Goal: Task Accomplishment & Management: Manage account settings

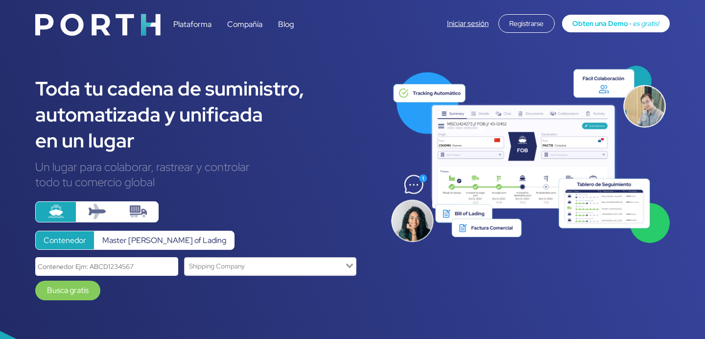
click at [447, 29] on div "Iniciar sesión Registrarse Obten una Demo - es gratis!" at bounding box center [558, 23] width 223 height 19
click at [454, 23] on link "Iniciar sesión" at bounding box center [468, 24] width 42 height 10
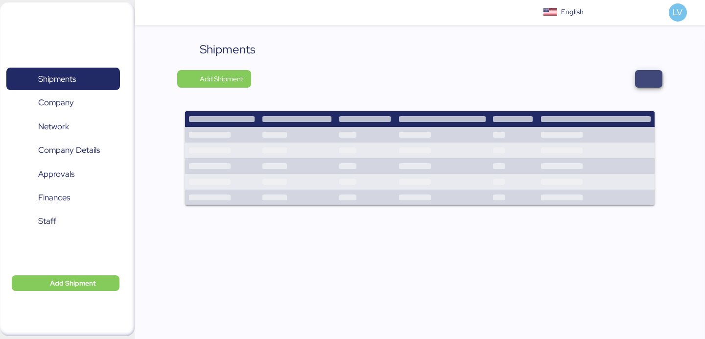
click at [660, 77] on span "button" at bounding box center [648, 79] width 27 height 18
click at [644, 75] on span "button" at bounding box center [649, 79] width 12 height 14
click at [83, 79] on span "Shipments" at bounding box center [62, 79] width 105 height 14
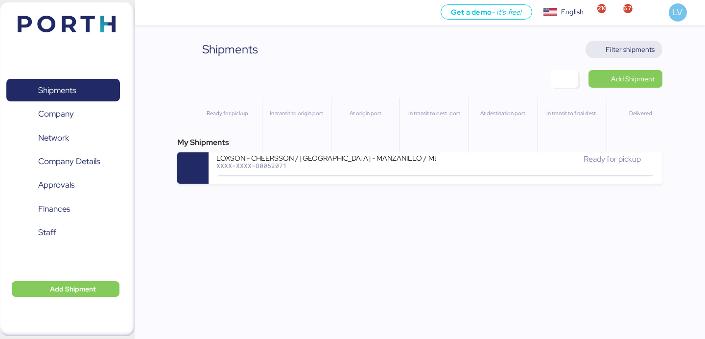
click at [629, 50] on span "Filter shipments" at bounding box center [630, 50] width 49 height 12
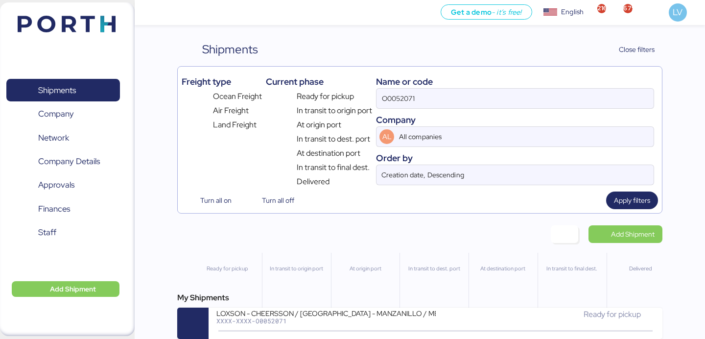
click at [516, 85] on div "Name or code" at bounding box center [515, 81] width 278 height 13
click at [509, 93] on input "O0052071" at bounding box center [515, 99] width 277 height 20
paste input "O0052182/173604"
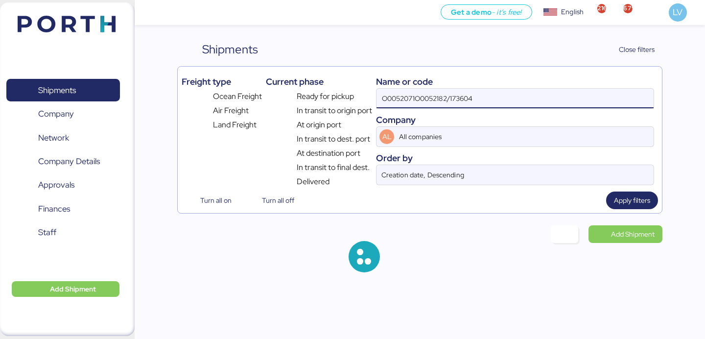
click at [509, 93] on input "O0052071O0052182/173604" at bounding box center [515, 99] width 277 height 20
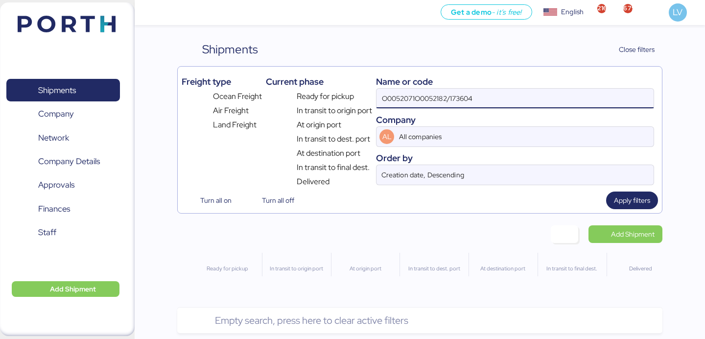
paste input
click at [437, 97] on input "O0052182/173604" at bounding box center [515, 99] width 277 height 20
drag, startPoint x: 415, startPoint y: 102, endPoint x: 490, endPoint y: 101, distance: 75.4
click at [490, 101] on input "O0052182/173604" at bounding box center [515, 99] width 277 height 20
type input "O0052182"
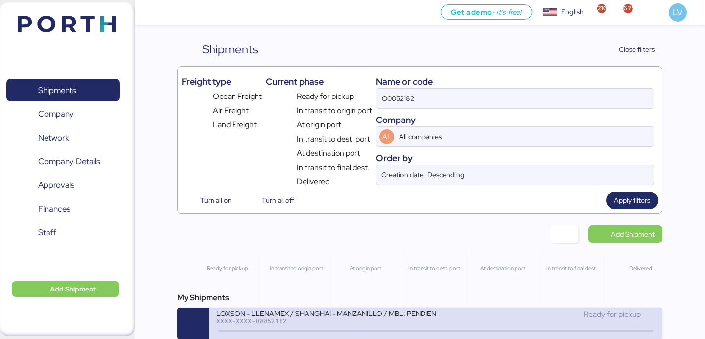
click at [360, 309] on div "My Shipments LOXSON - LLENAMEX / SHANGHAI - MANZANILLO / MBL: PENDIENTE - HBL: …" at bounding box center [419, 315] width 485 height 47
click at [360, 317] on div "LOXSON - LLENAMEX / SHANGHAI - MANZANILLO / MBL: PENDIENTE - HBL: KSSE250907965…" at bounding box center [326, 313] width 219 height 8
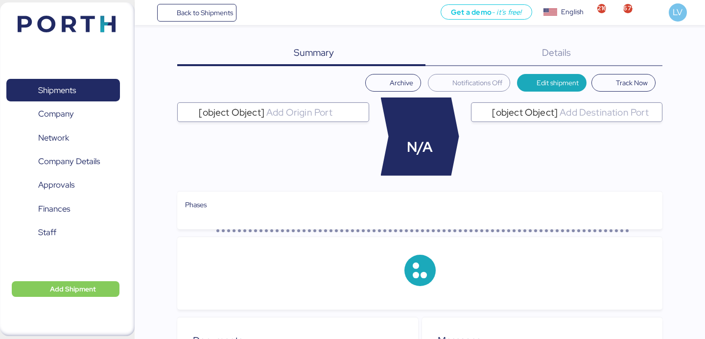
click at [614, 53] on div "Details 0" at bounding box center [544, 53] width 237 height 25
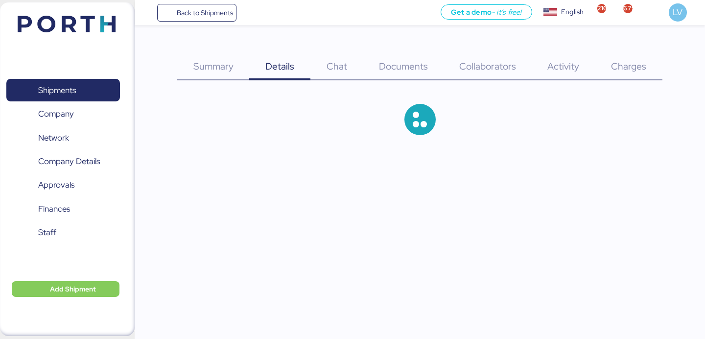
click at [637, 56] on div "Charges 0" at bounding box center [629, 61] width 67 height 40
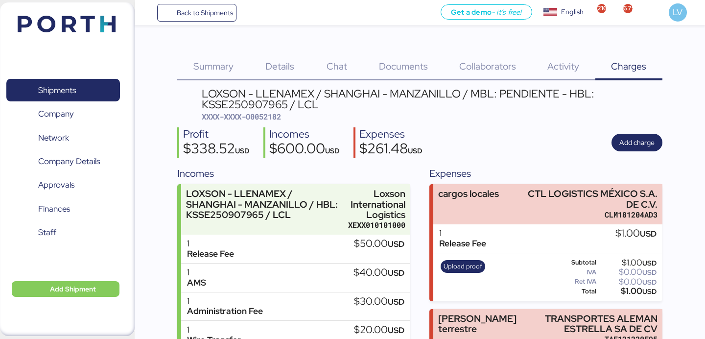
click at [640, 68] on span "Charges" at bounding box center [628, 66] width 35 height 13
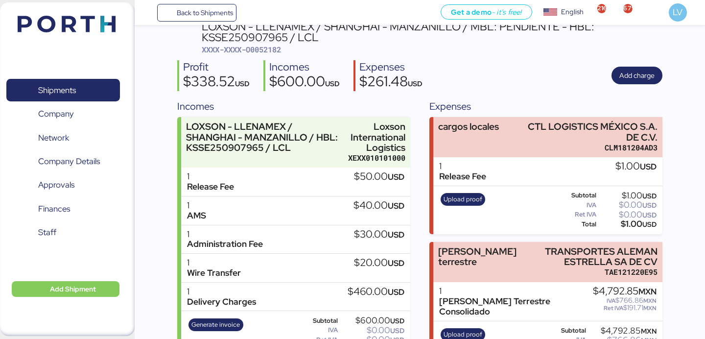
scroll to position [99, 0]
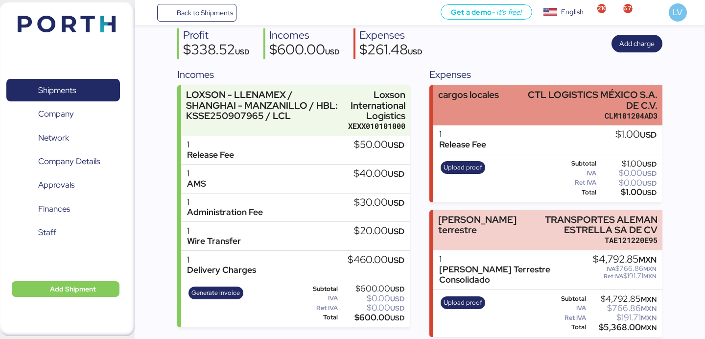
click at [564, 113] on div "CLM181204AD3" at bounding box center [592, 116] width 132 height 10
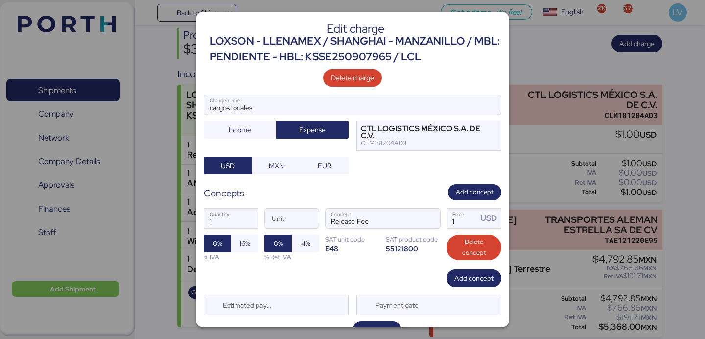
scroll to position [20, 0]
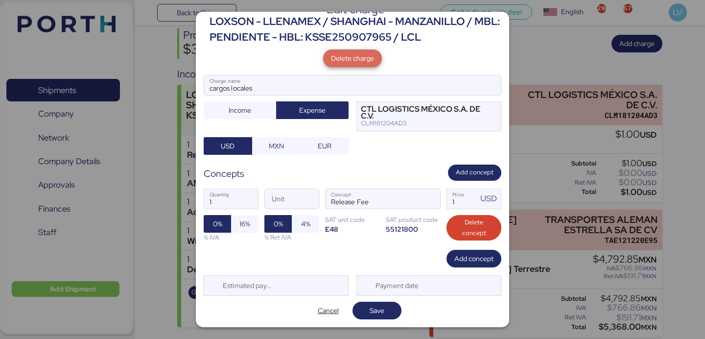
click at [353, 55] on span "Delete charge" at bounding box center [352, 58] width 43 height 12
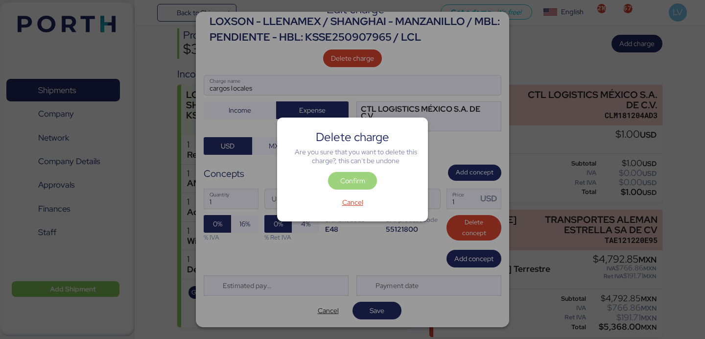
click at [367, 181] on span "Confirm" at bounding box center [352, 181] width 33 height 14
